Goal: Task Accomplishment & Management: Manage account settings

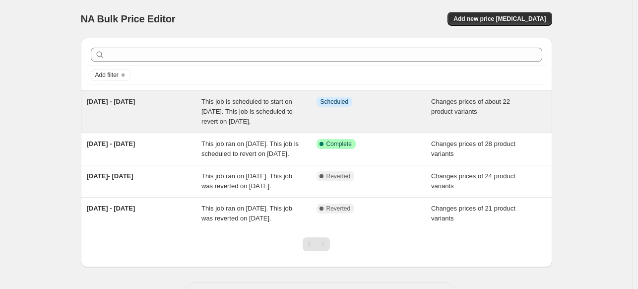
click at [199, 105] on div "[DATE] - [DATE]" at bounding box center [144, 112] width 115 height 30
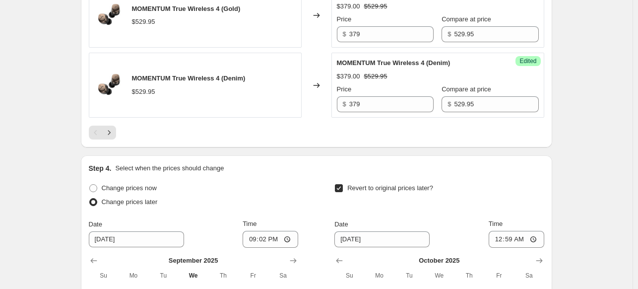
scroll to position [1878, 0]
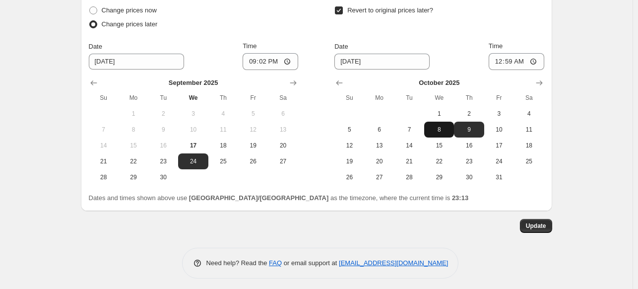
click at [438, 126] on span "8" at bounding box center [439, 130] width 22 height 8
type input "[DATE]"
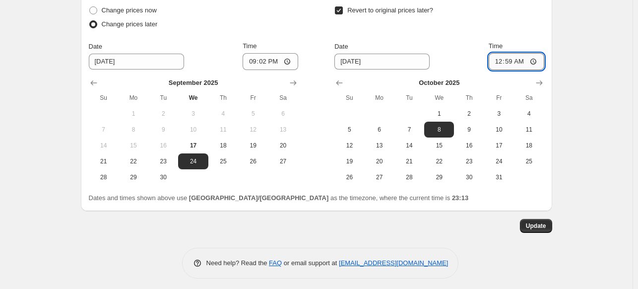
click at [531, 56] on input "00:59" at bounding box center [517, 61] width 56 height 17
type input "20:59"
click at [535, 225] on span "Update" at bounding box center [536, 226] width 20 height 8
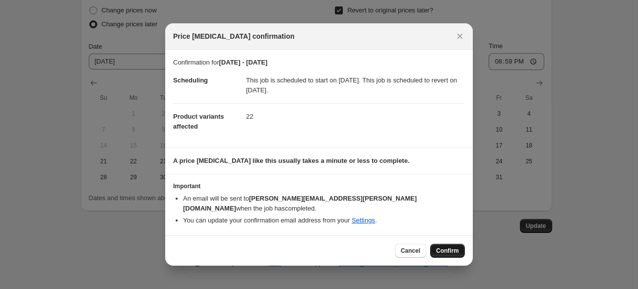
click at [446, 248] on span "Confirm" at bounding box center [447, 251] width 23 height 8
